Goal: Task Accomplishment & Management: Use online tool/utility

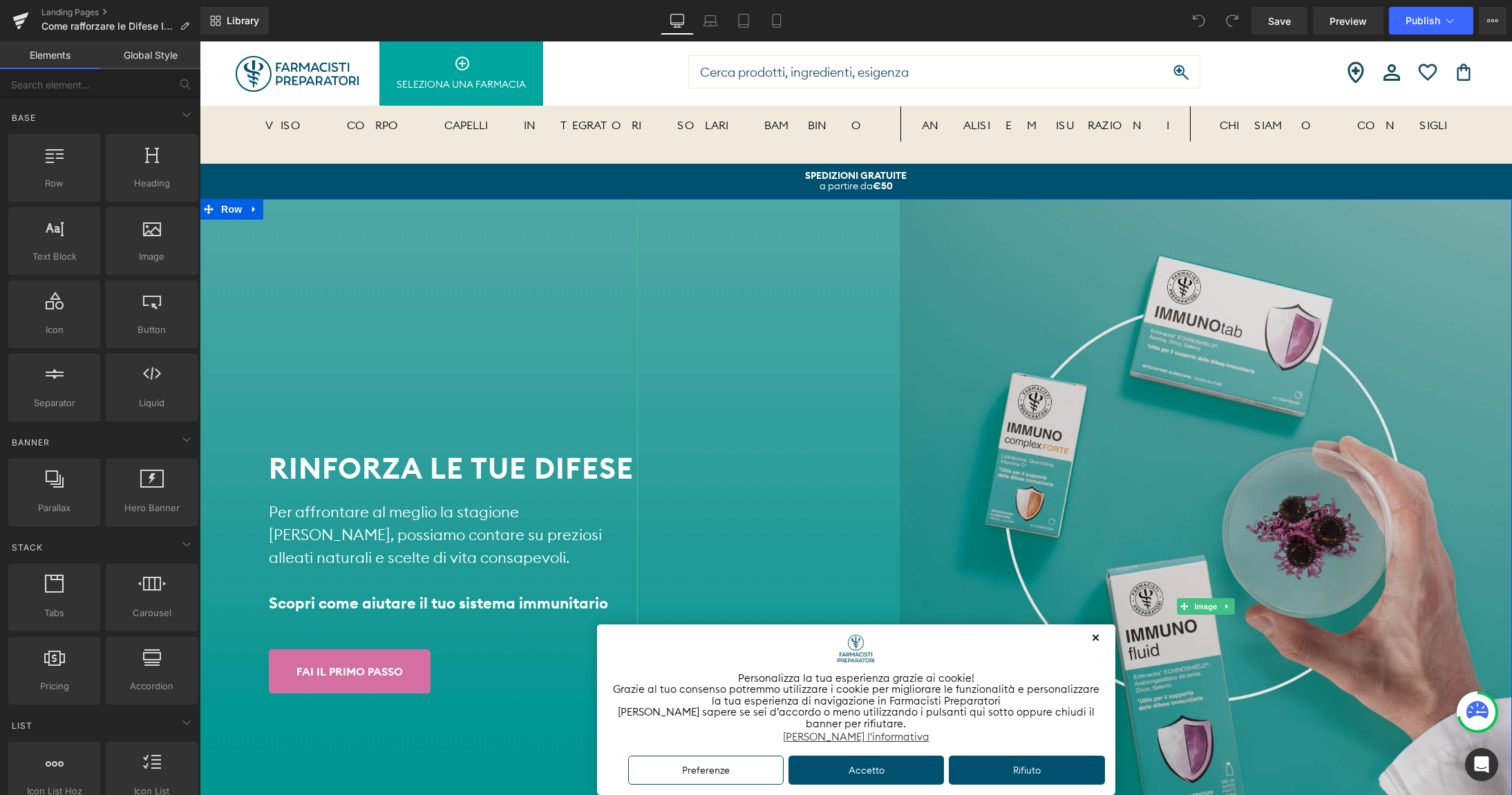
scroll to position [73, 0]
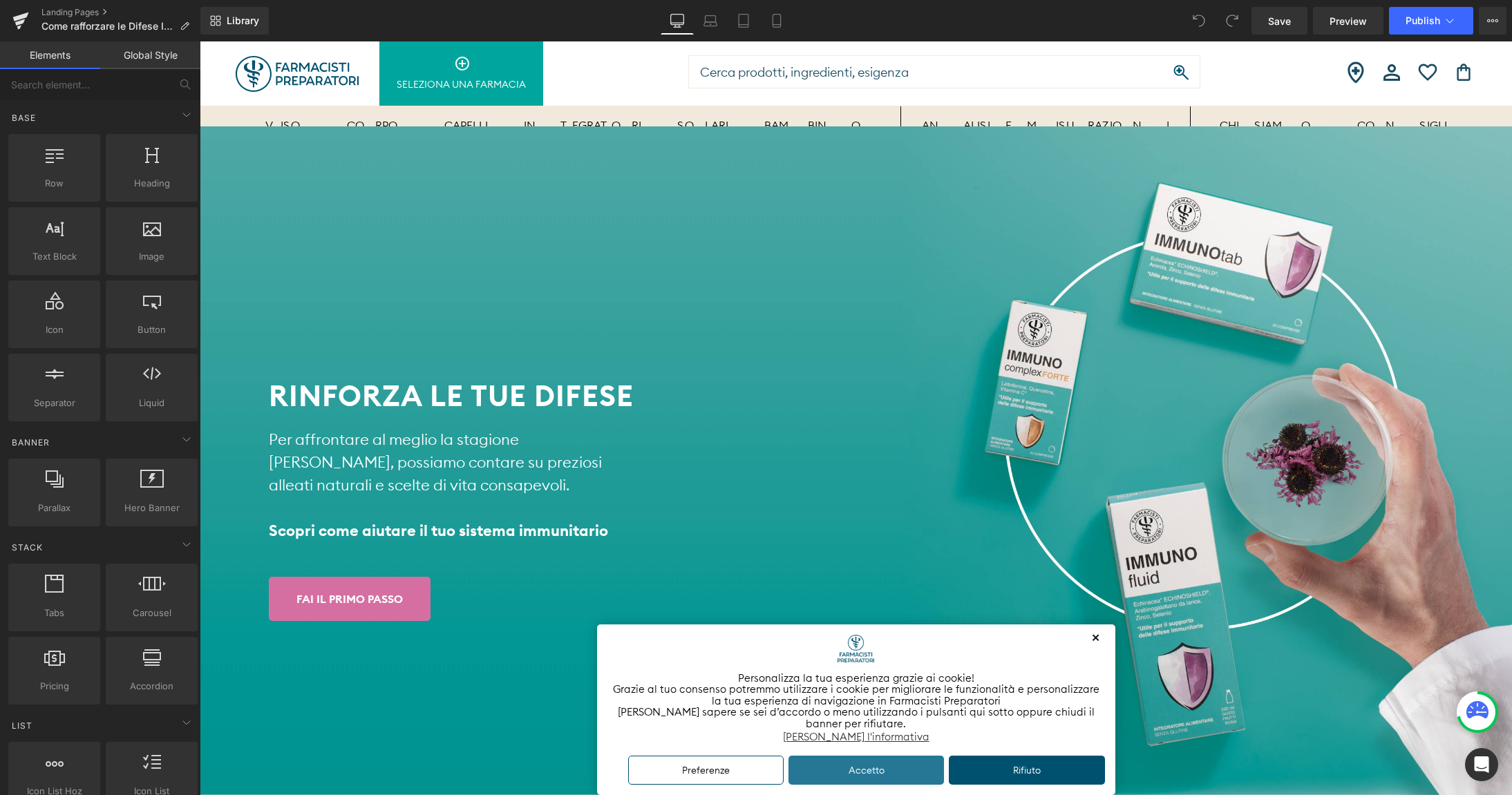
click at [835, 770] on button "Accetto" at bounding box center [866, 770] width 156 height 29
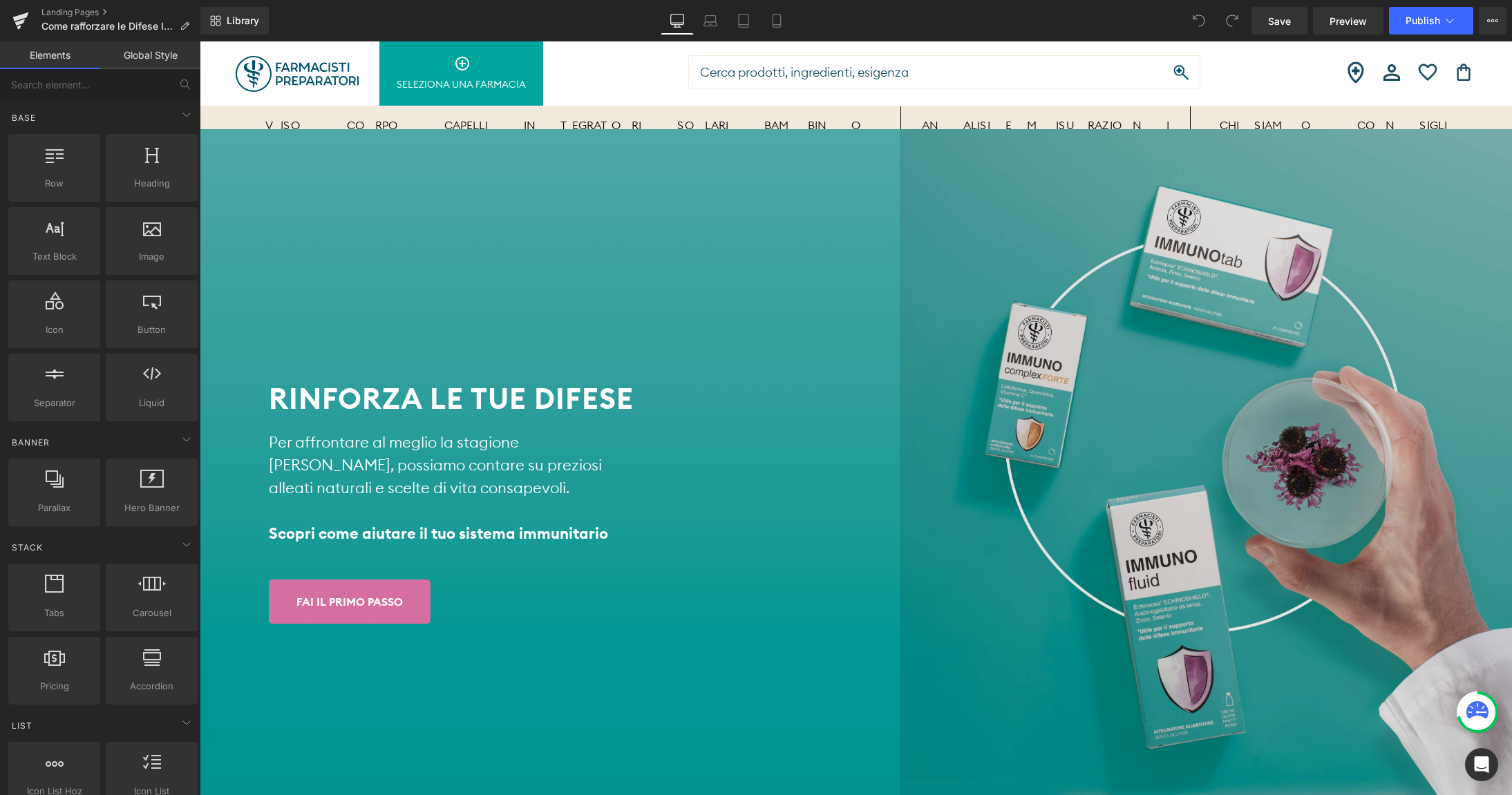
scroll to position [0, 0]
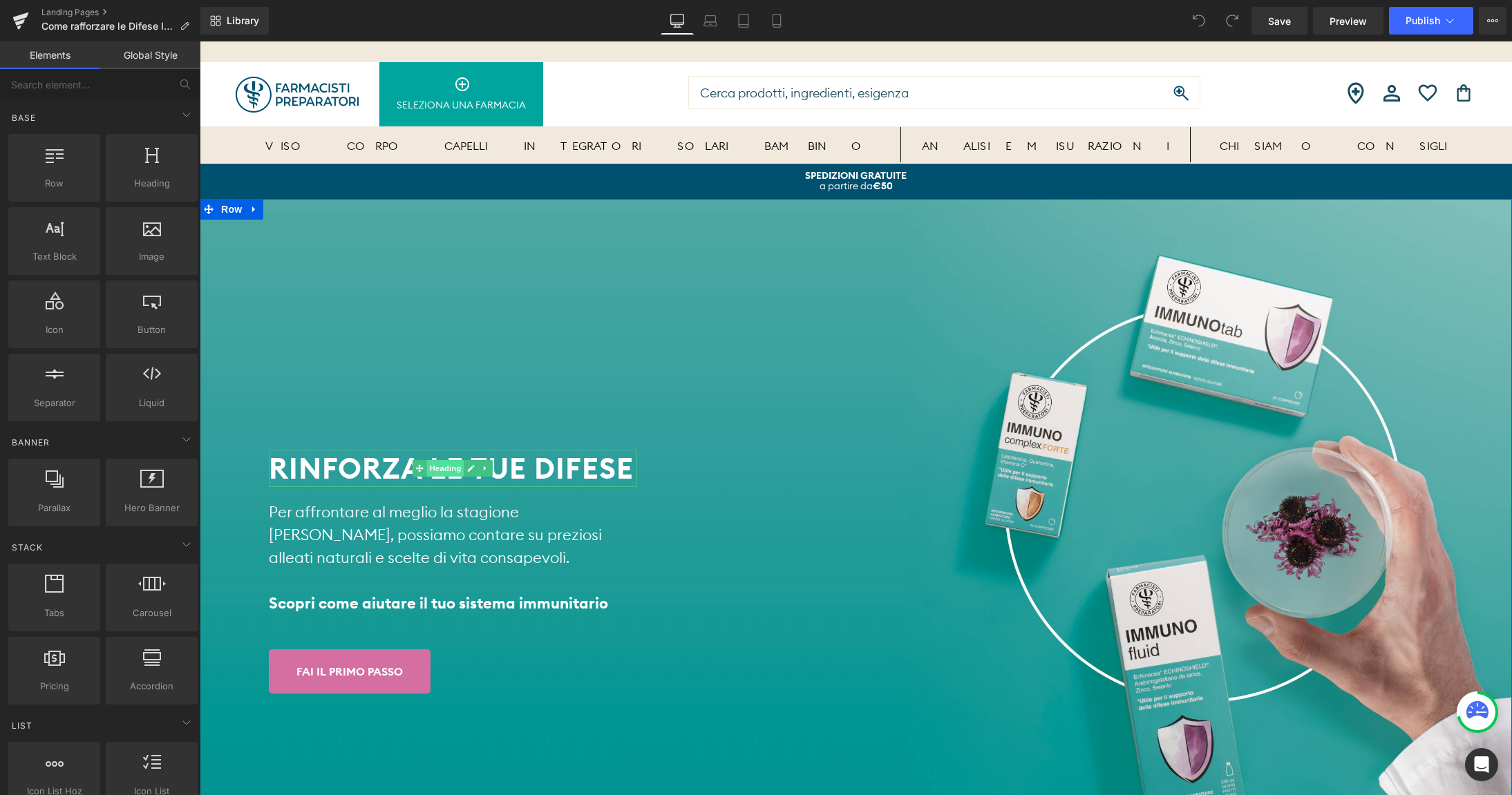
click at [448, 473] on span "Heading" at bounding box center [446, 468] width 37 height 16
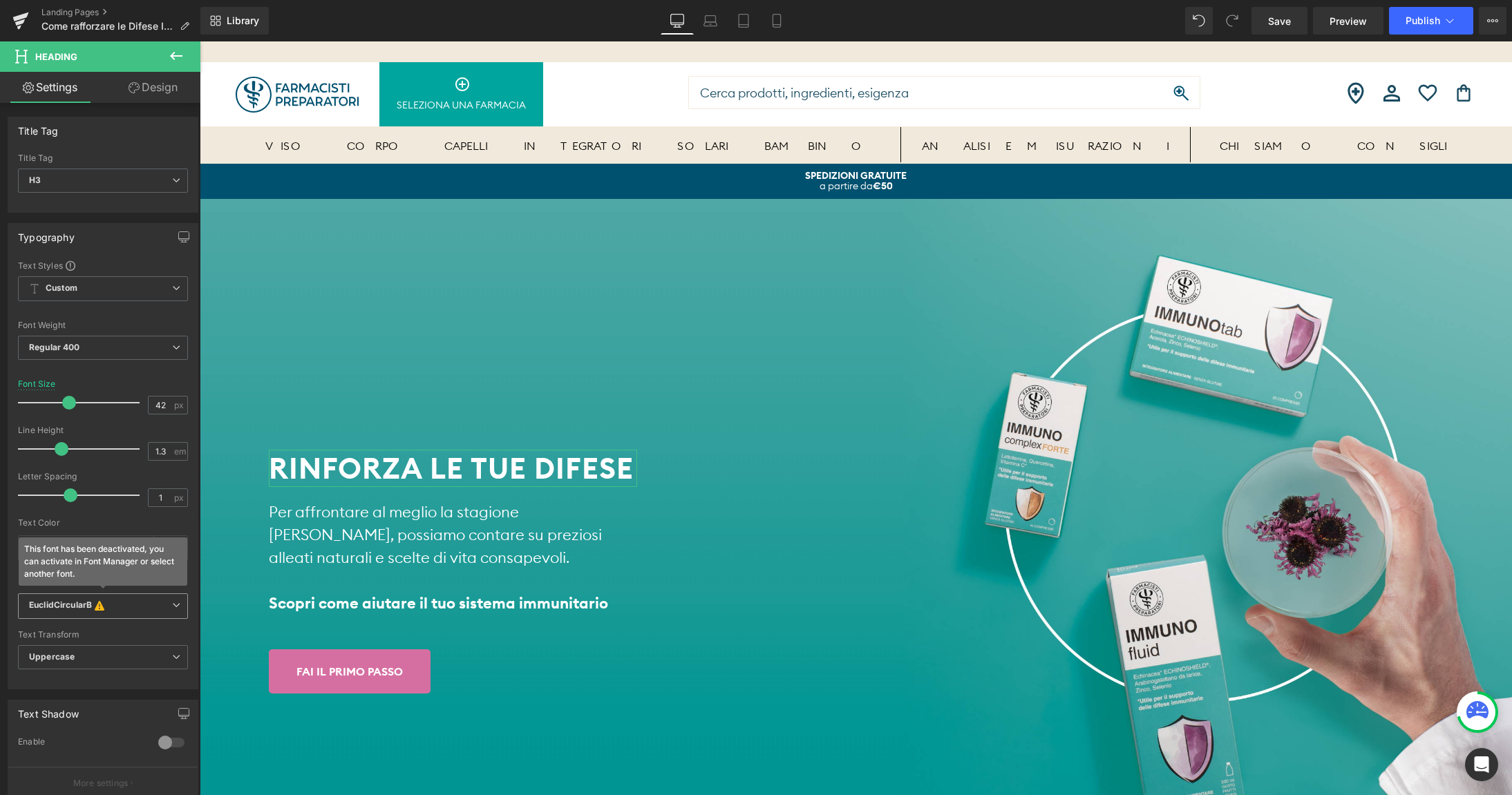
click at [65, 601] on icon "EuclidCircularB" at bounding box center [60, 607] width 63 height 14
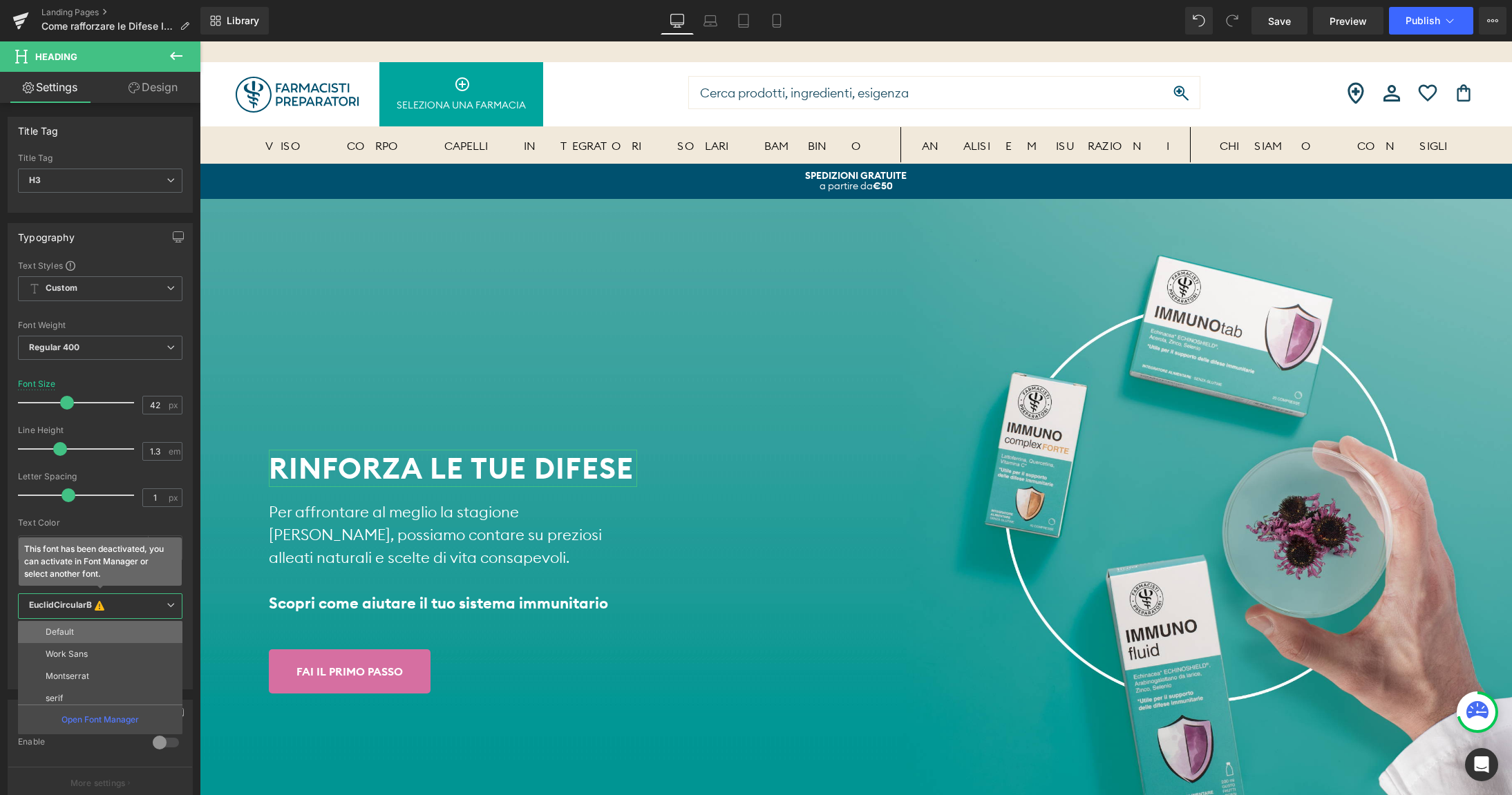
scroll to position [50, 0]
click at [68, 670] on p "sans-serif" at bounding box center [65, 670] width 39 height 9
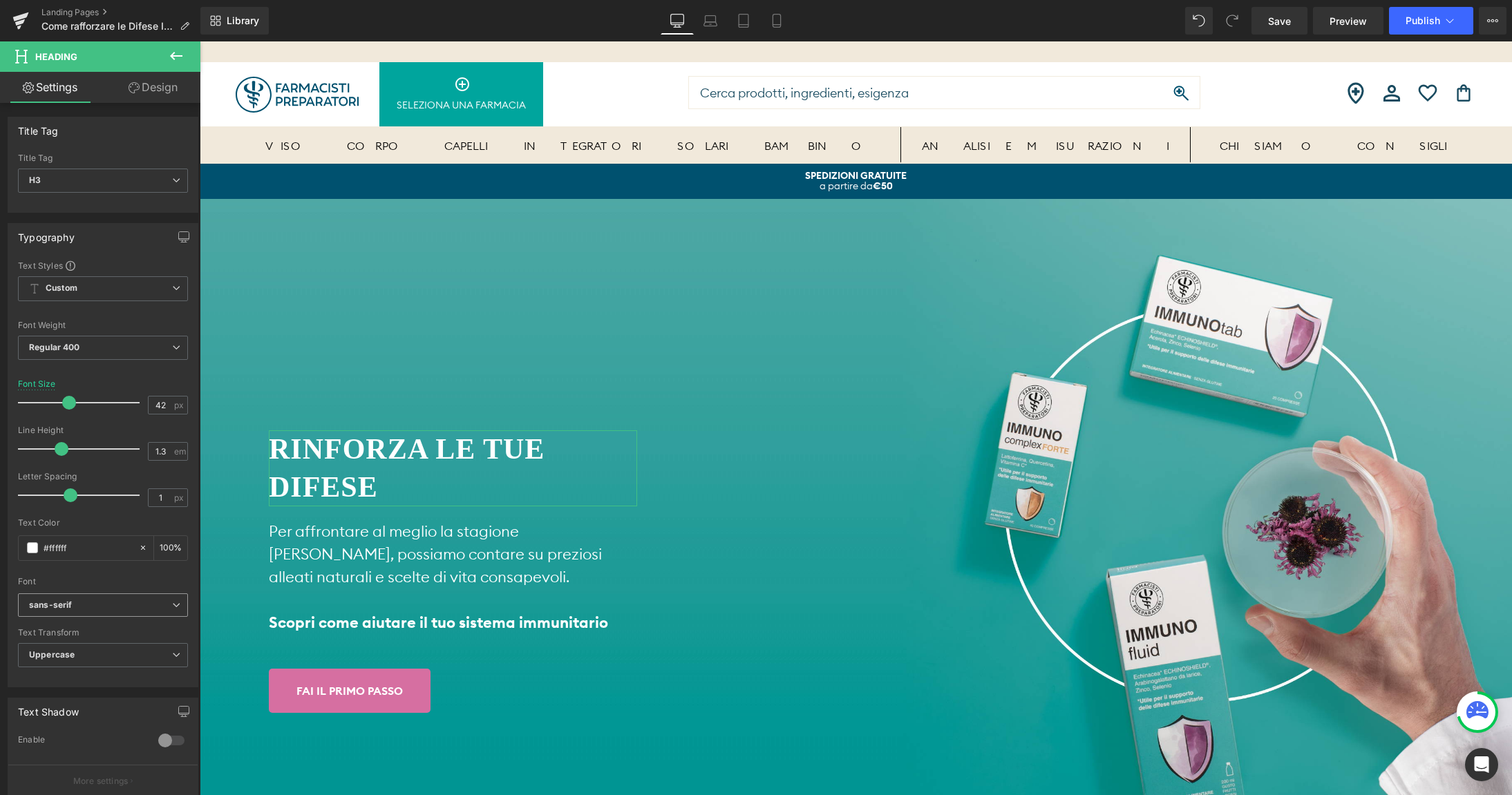
click at [75, 607] on span "sans-serif" at bounding box center [103, 605] width 170 height 24
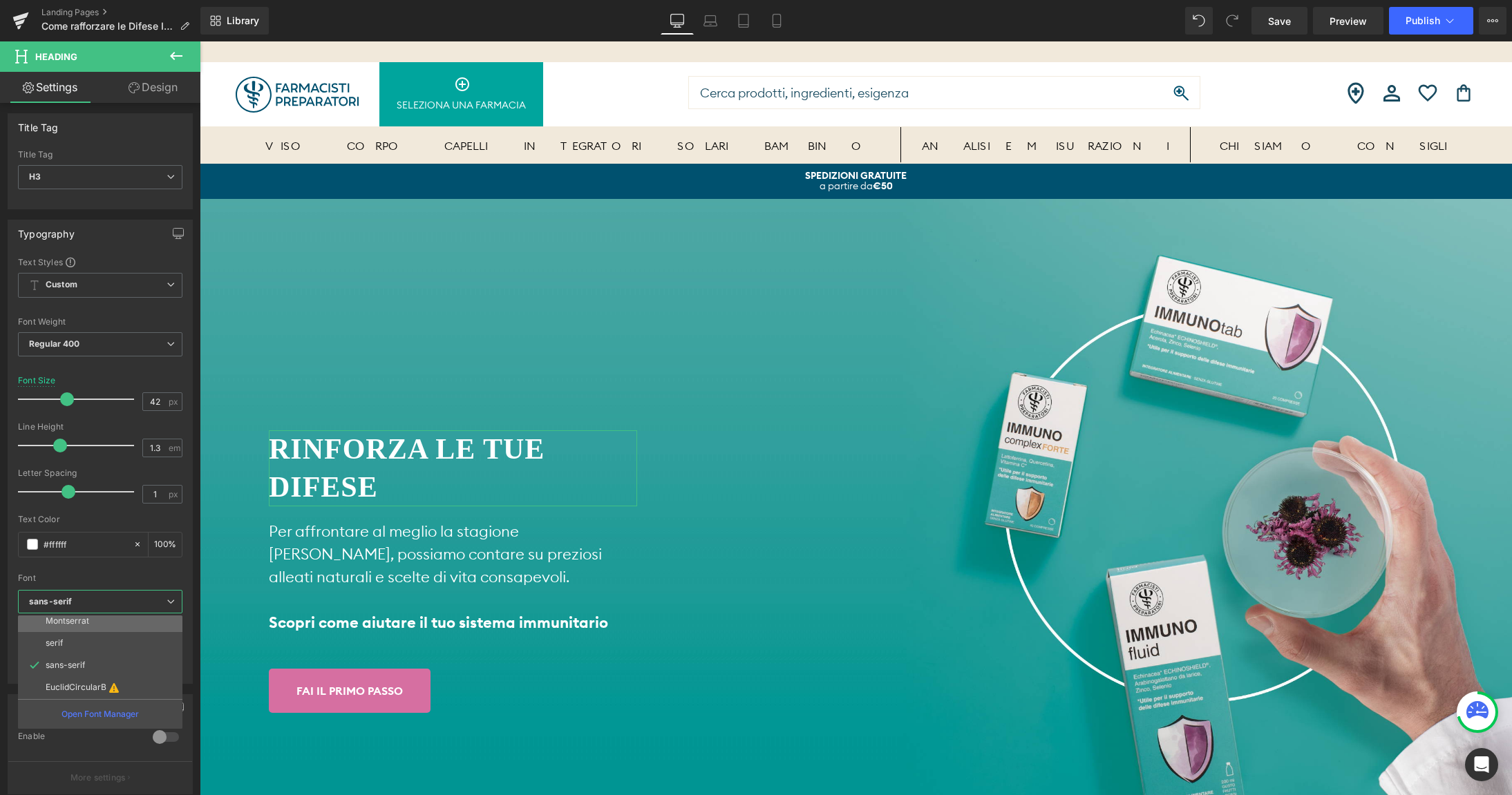
scroll to position [0, 0]
click at [69, 630] on p "Default" at bounding box center [60, 626] width 29 height 9
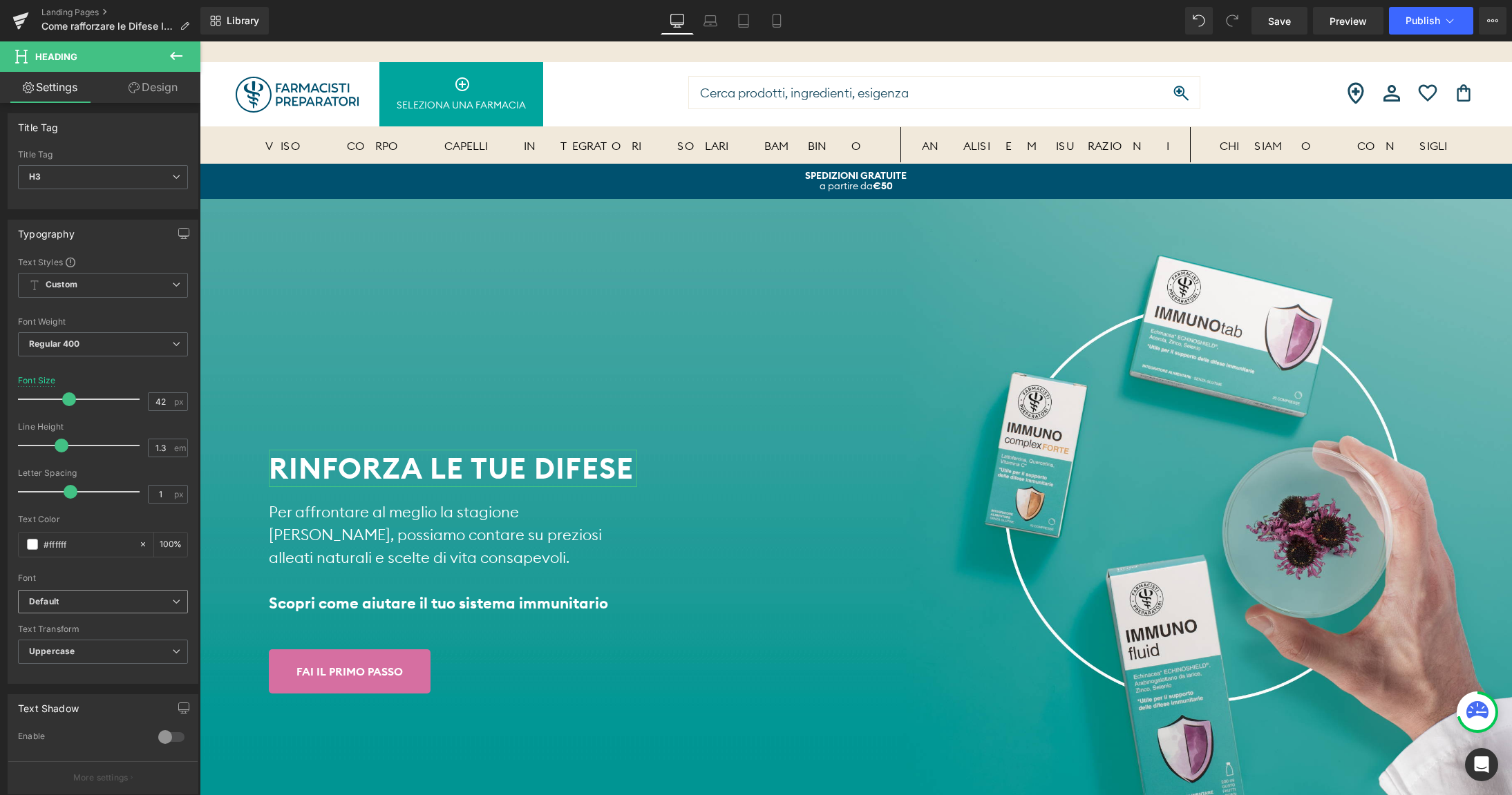
click at [69, 605] on b "Default" at bounding box center [100, 601] width 143 height 12
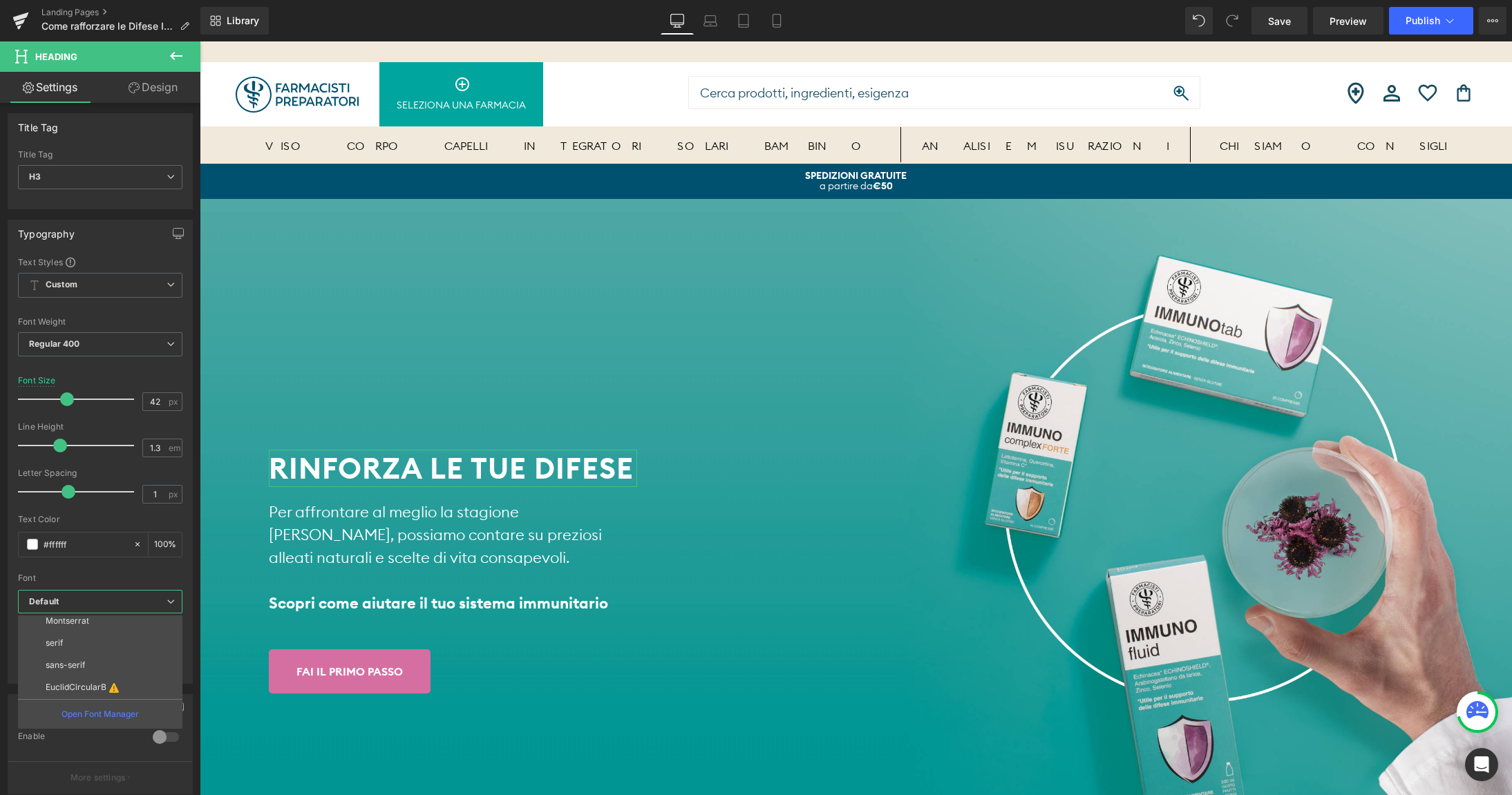
scroll to position [46, 0]
click at [95, 576] on div "Font" at bounding box center [100, 578] width 164 height 9
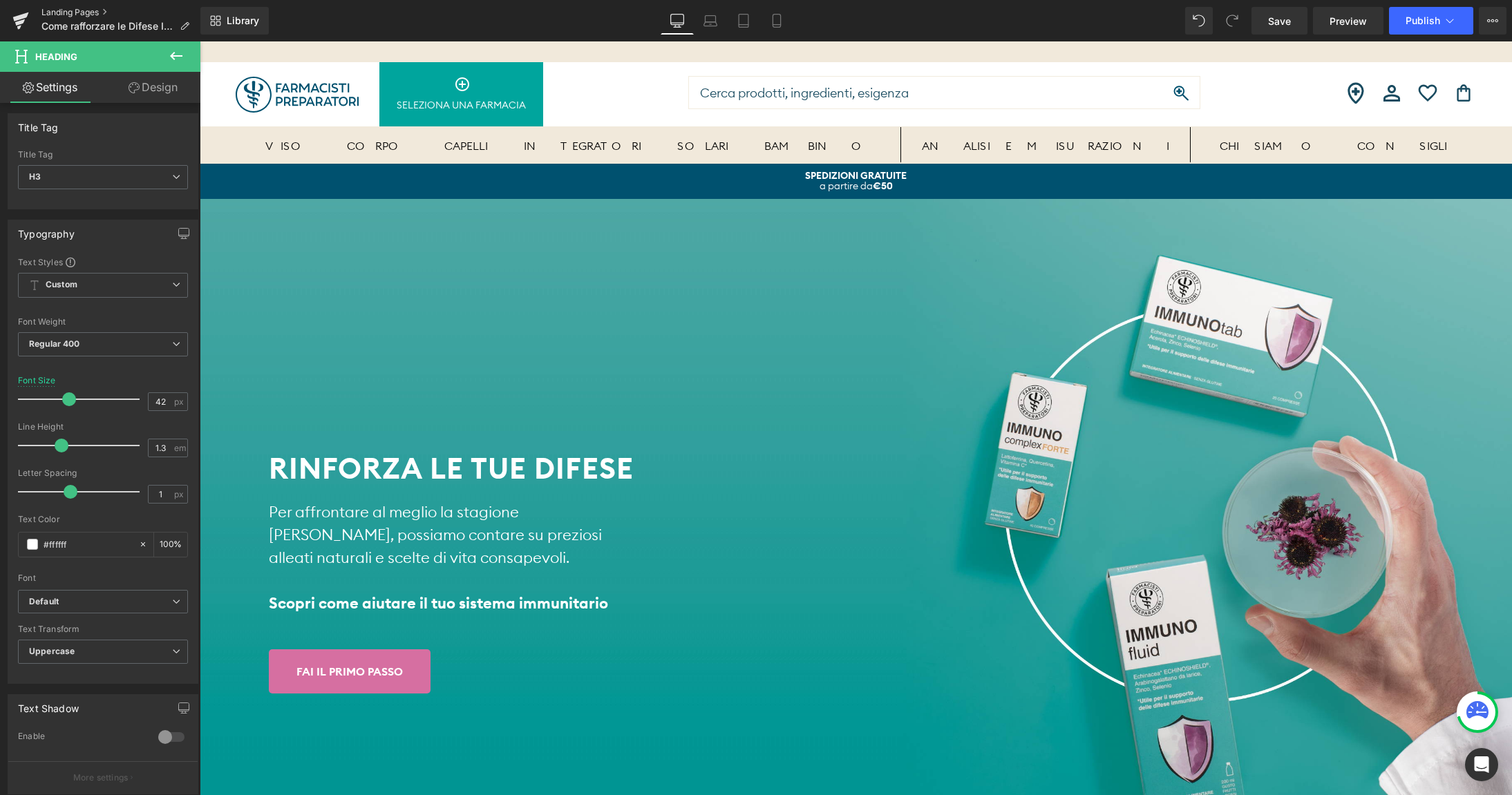
click at [66, 11] on link "Landing Pages" at bounding box center [121, 12] width 159 height 11
click at [1276, 17] on span "Save" at bounding box center [1279, 21] width 22 height 15
click at [88, 13] on link "Landing Pages" at bounding box center [121, 12] width 159 height 11
